Goal: Register for event/course

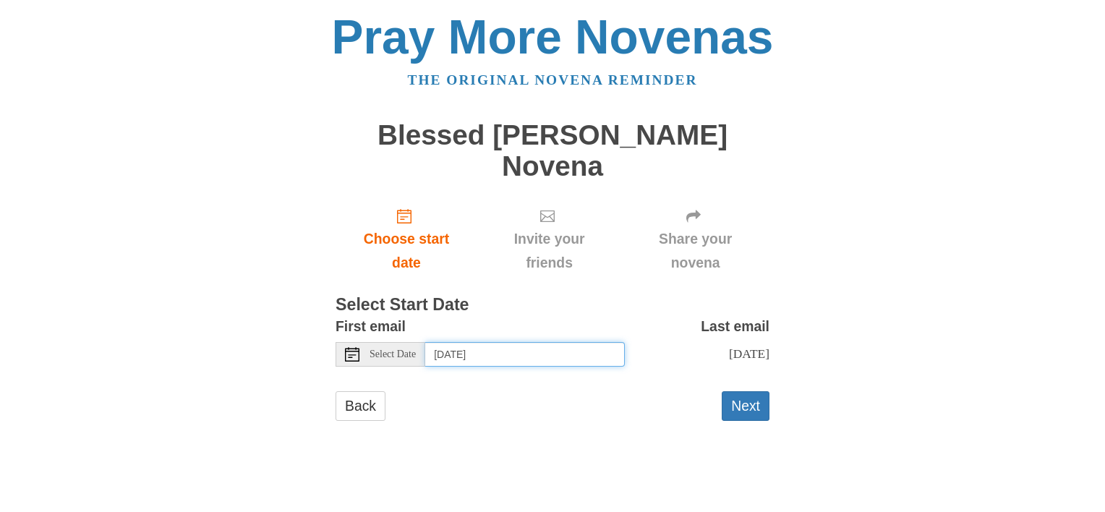
click at [518, 350] on input "Tuesday, August 26th" at bounding box center [525, 354] width 200 height 25
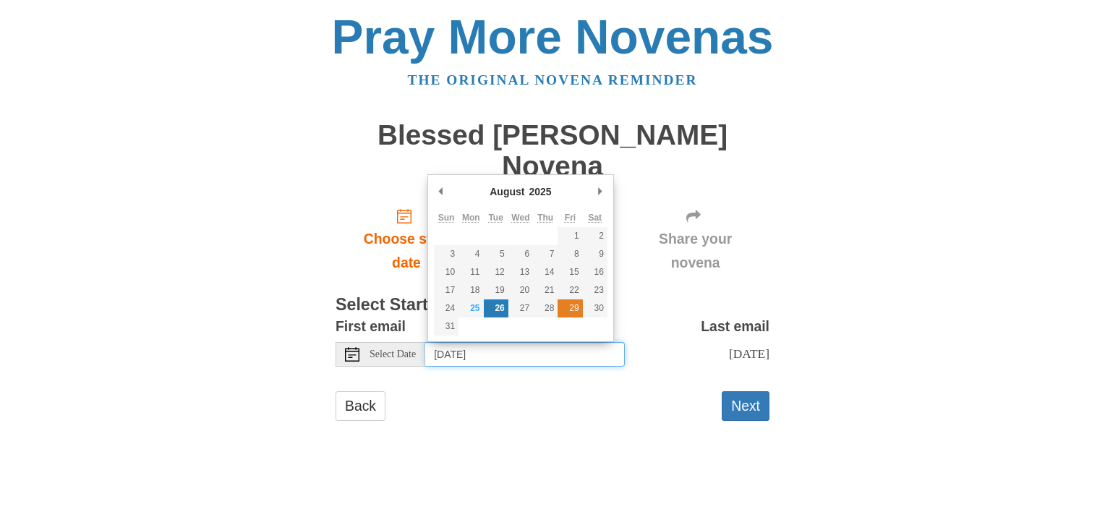
type input "Friday, August 29th"
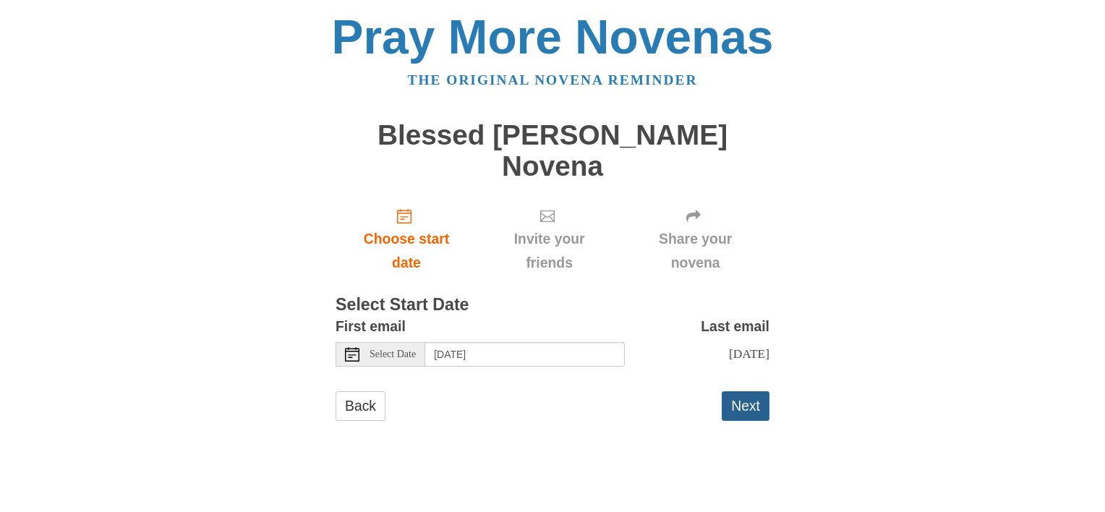
click at [743, 406] on button "Next" at bounding box center [746, 406] width 48 height 30
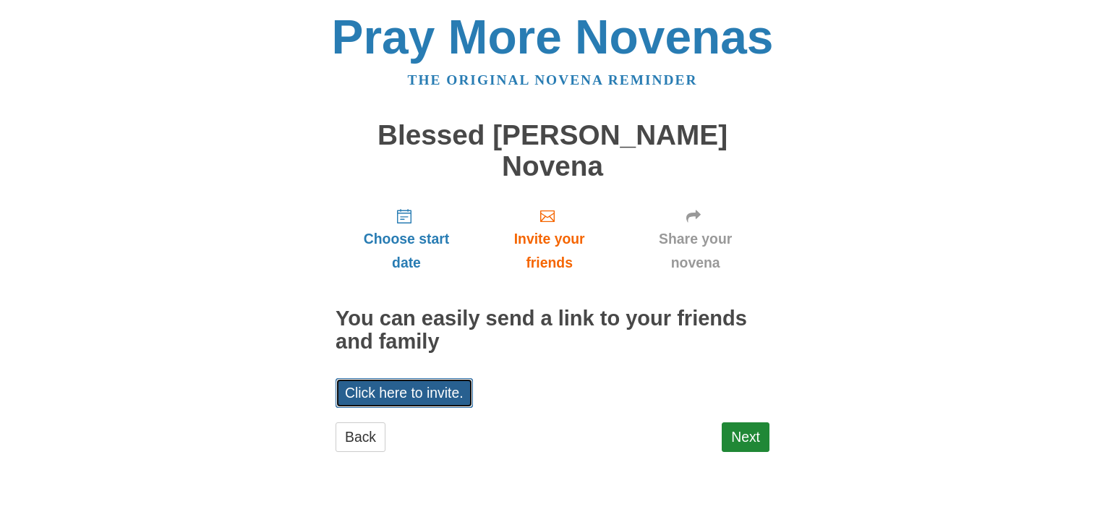
click at [435, 393] on link "Click here to invite." at bounding box center [403, 393] width 137 height 30
click at [407, 392] on link "Click here to invite." at bounding box center [403, 393] width 137 height 30
click at [205, 328] on div "Pray More Novenas The original novena reminder Blessed Pier Giorgio Frassati No…" at bounding box center [552, 247] width 846 height 494
click at [748, 434] on link "Next" at bounding box center [746, 437] width 48 height 30
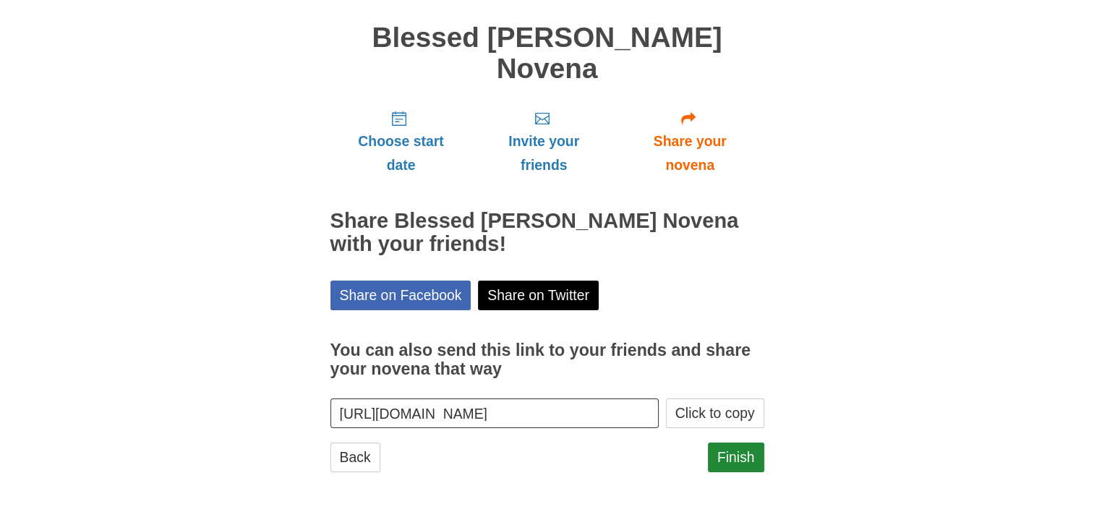
scroll to position [98, 0]
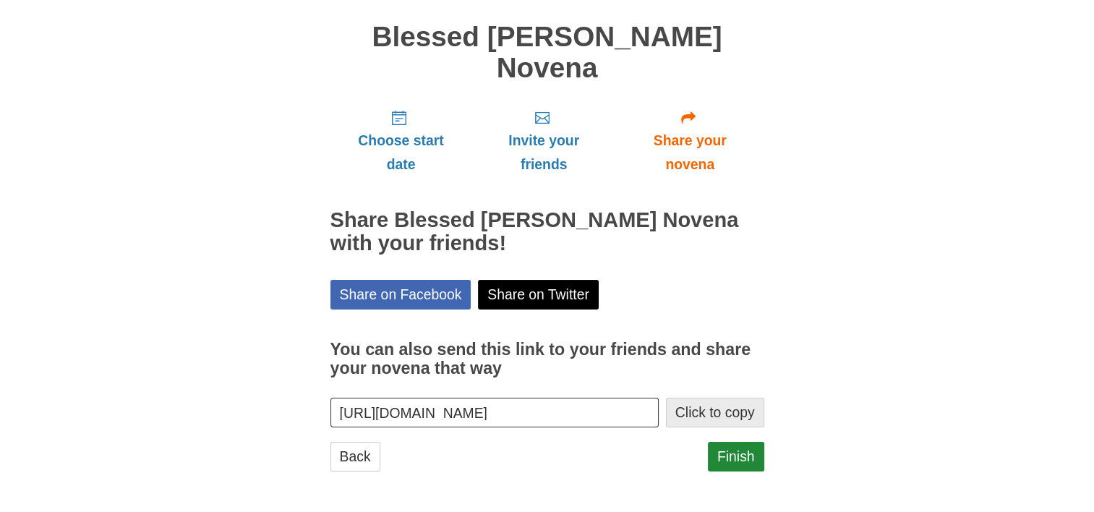
click at [719, 411] on button "Click to copy" at bounding box center [715, 413] width 98 height 30
click at [735, 457] on link "Finish" at bounding box center [736, 457] width 56 height 30
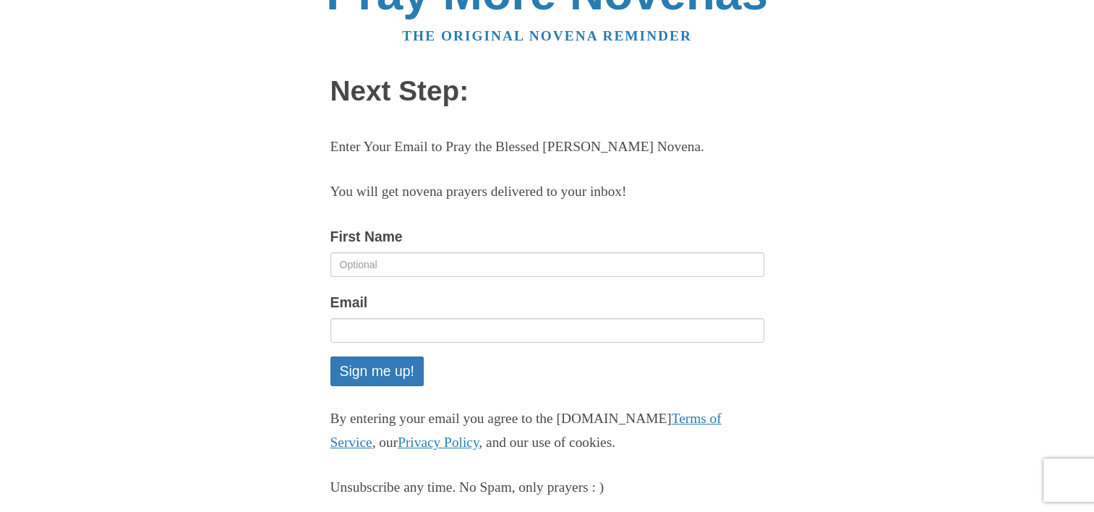
scroll to position [136, 0]
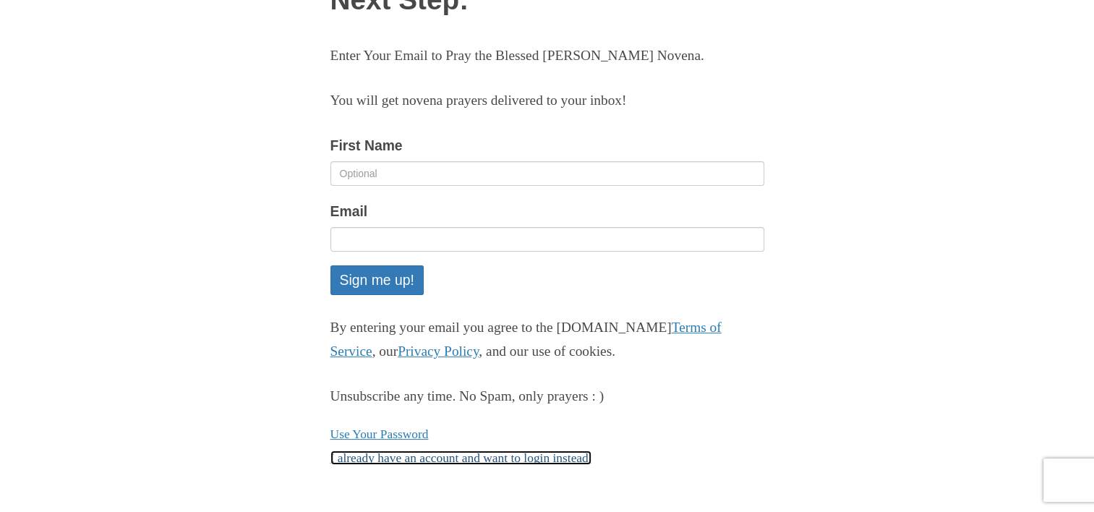
click at [476, 456] on link "I already have an account and want to login instead." at bounding box center [461, 457] width 262 height 14
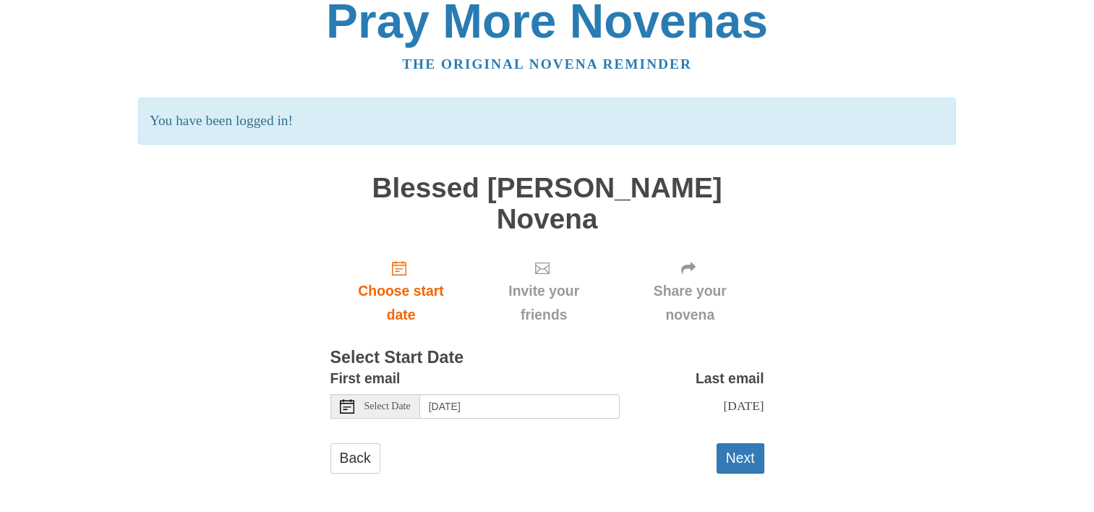
scroll to position [32, 0]
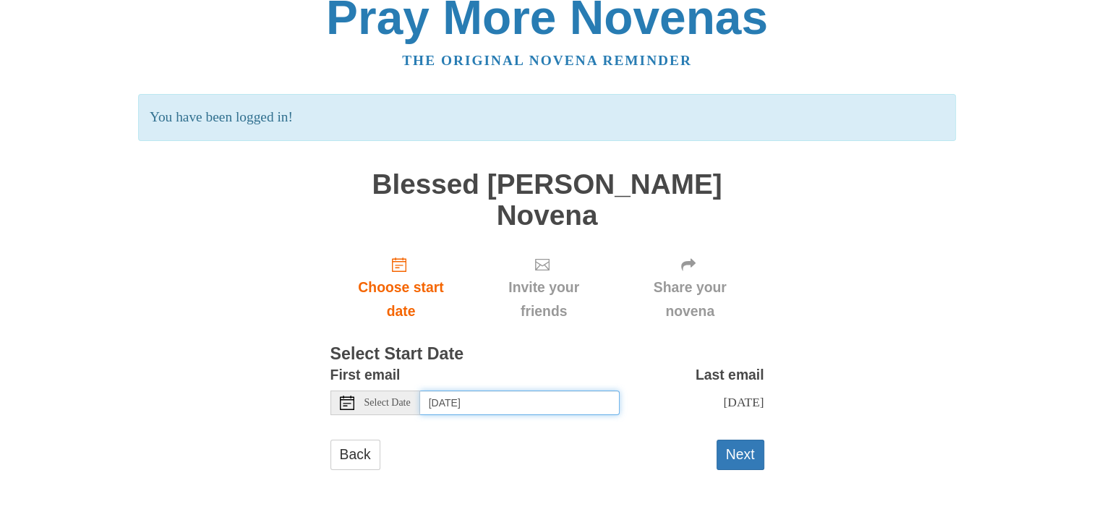
click at [530, 390] on input "[DATE]" at bounding box center [520, 402] width 200 height 25
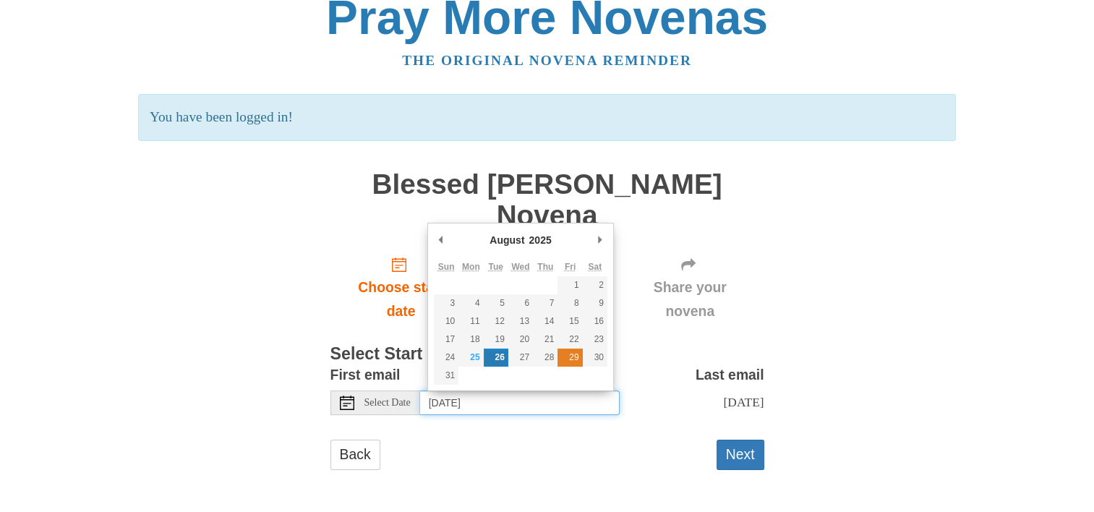
scroll to position [18, 0]
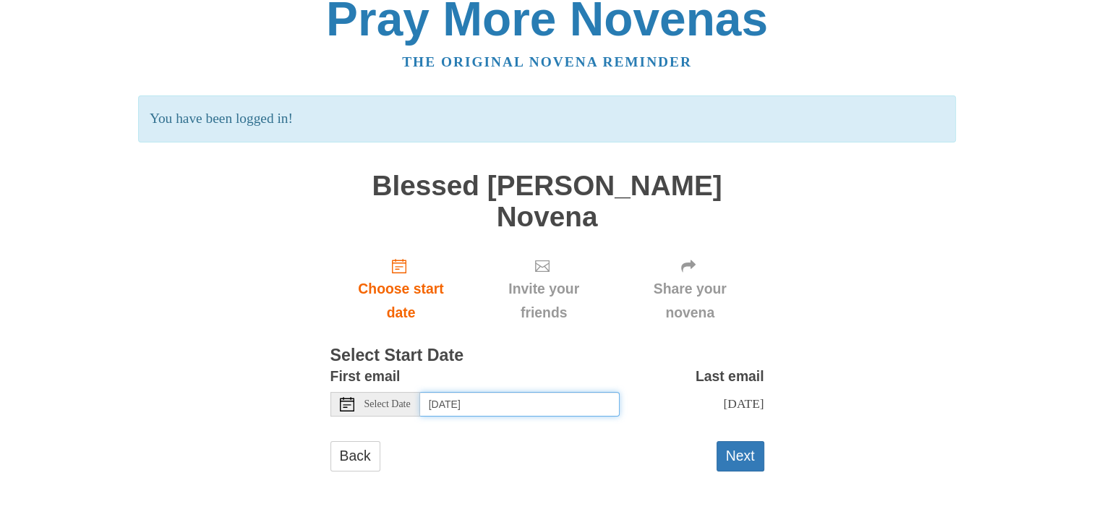
click at [548, 403] on input "[DATE]" at bounding box center [520, 404] width 200 height 25
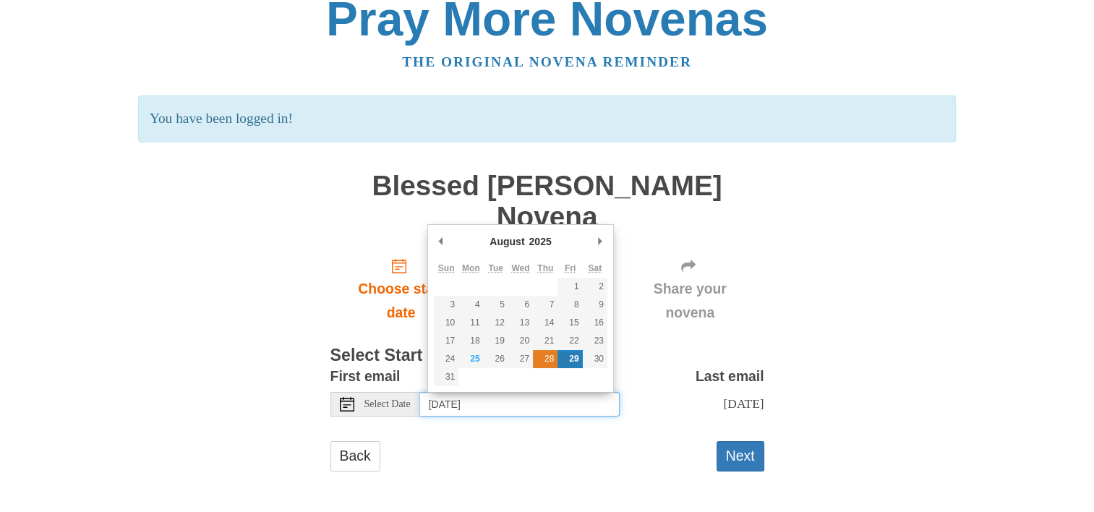
type input "[DATE]"
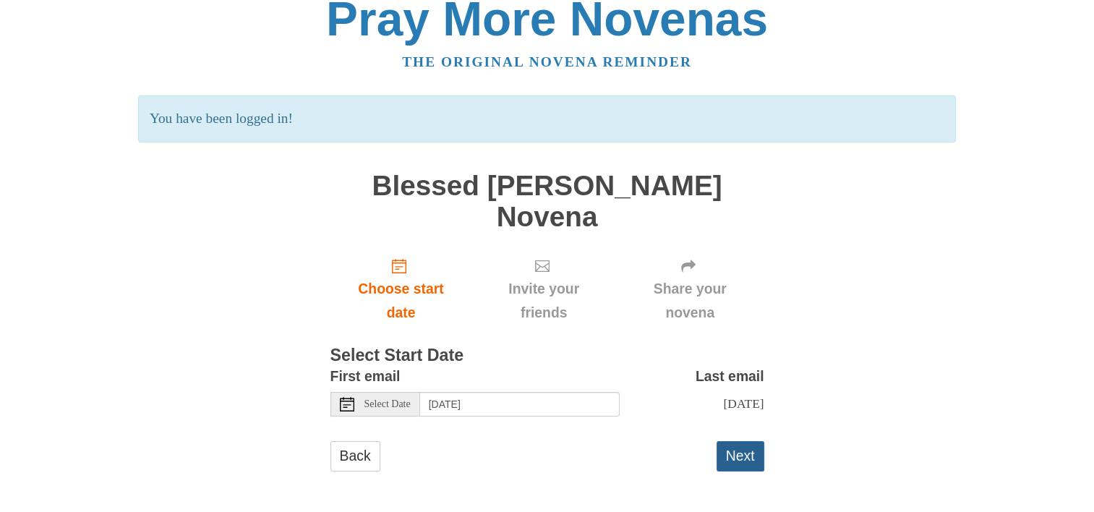
click at [737, 469] on button "Next" at bounding box center [741, 456] width 48 height 30
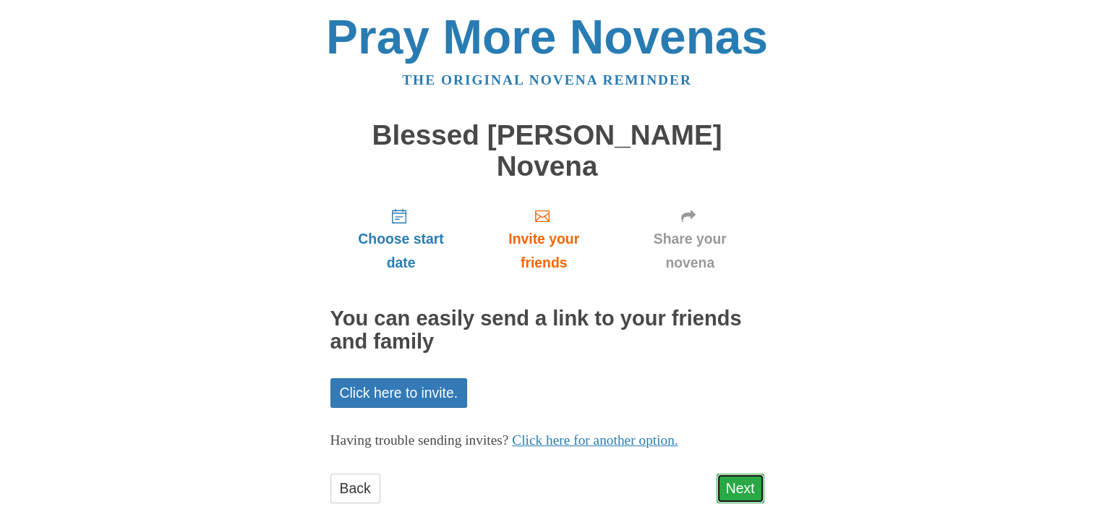
click at [745, 486] on link "Next" at bounding box center [741, 489] width 48 height 30
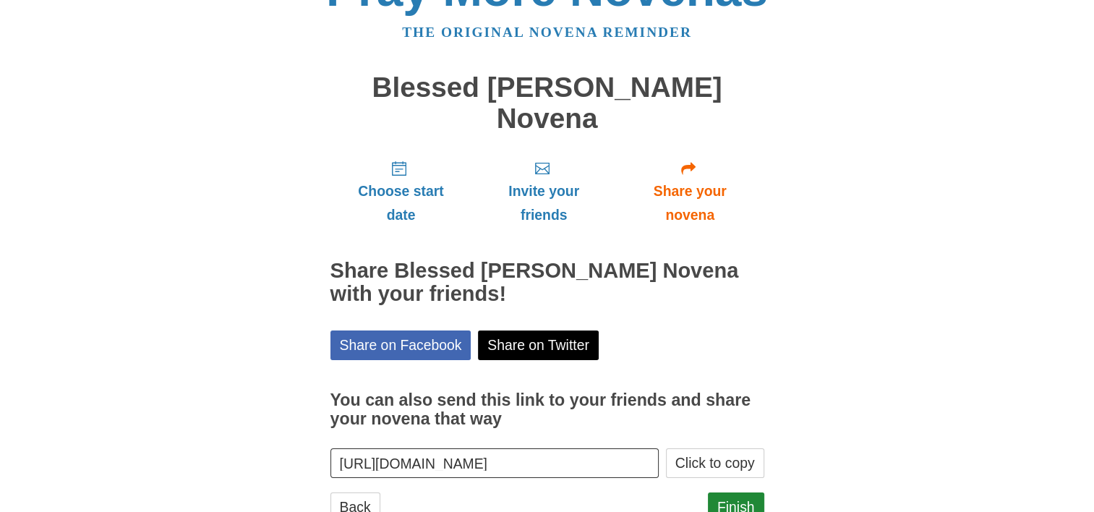
scroll to position [98, 0]
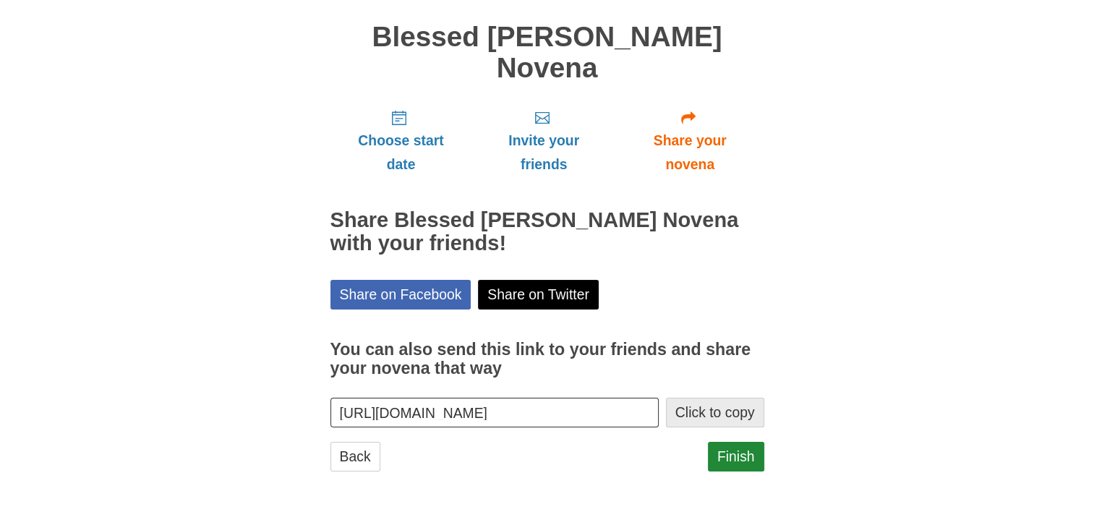
click at [694, 414] on button "Click to copy" at bounding box center [715, 413] width 98 height 30
click at [741, 460] on link "Finish" at bounding box center [736, 457] width 56 height 30
